Goal: Information Seeking & Learning: Understand process/instructions

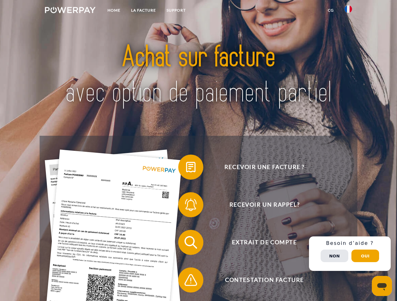
click at [70, 11] on img at bounding box center [70, 10] width 51 height 6
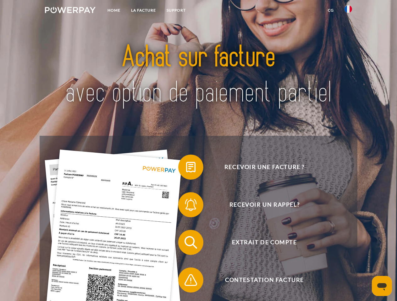
click at [348, 11] on img at bounding box center [348, 9] width 8 height 8
click at [330, 10] on link "CG" at bounding box center [330, 10] width 17 height 11
click at [186, 169] on span at bounding box center [180, 167] width 31 height 31
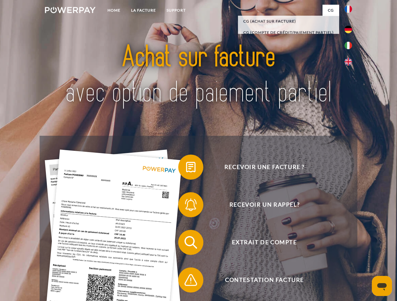
click at [186, 206] on span at bounding box center [180, 204] width 31 height 31
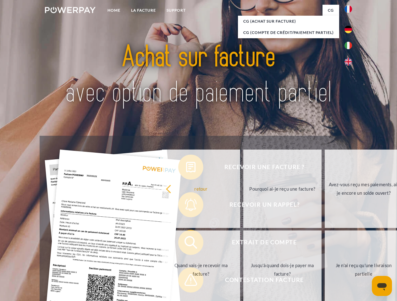
click at [243, 244] on link "Jusqu'à quand dois-je payer ma facture?" at bounding box center [282, 270] width 78 height 78
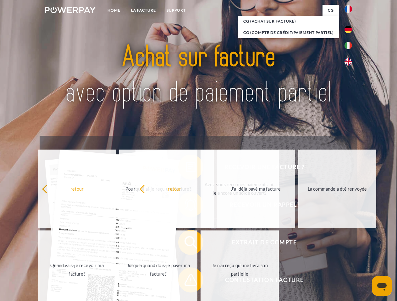
click at [186, 282] on span at bounding box center [180, 280] width 31 height 31
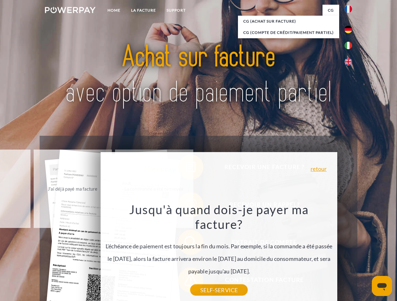
click at [349, 254] on div "Recevoir une facture ? Recevoir un rappel? Extrait de compte retour" at bounding box center [198, 261] width 317 height 251
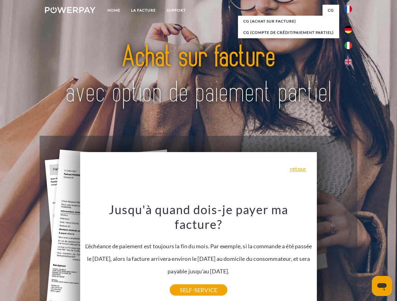
click at [334, 255] on span "Extrait de compte" at bounding box center [264, 242] width 154 height 25
click at [365, 256] on header "Home LA FACTURE Support" at bounding box center [198, 217] width 397 height 434
